Goal: Task Accomplishment & Management: Use online tool/utility

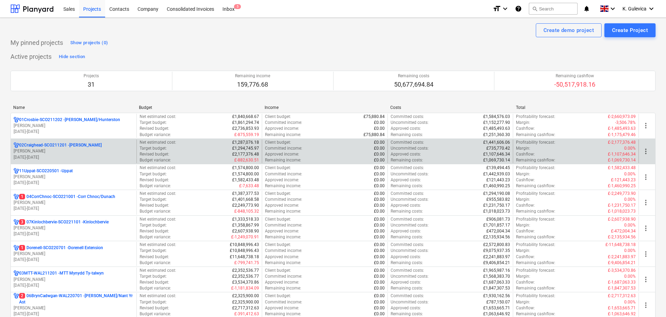
click at [88, 150] on p "[PERSON_NAME]" at bounding box center [74, 151] width 120 height 6
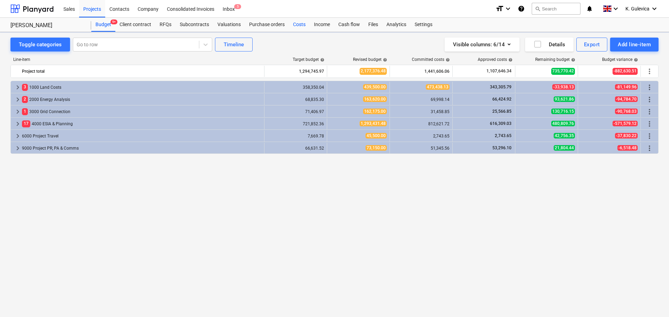
click at [294, 26] on div "Costs" at bounding box center [299, 25] width 21 height 14
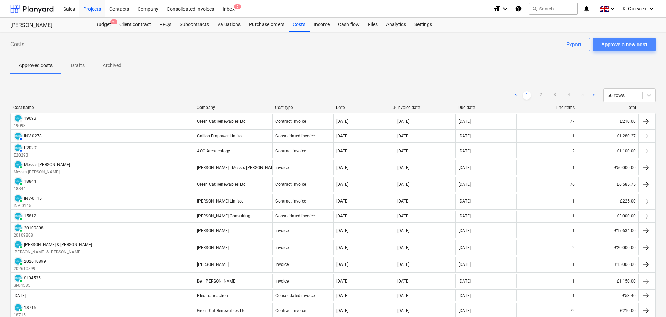
click at [623, 44] on div "Approve a new cost" at bounding box center [625, 44] width 46 height 9
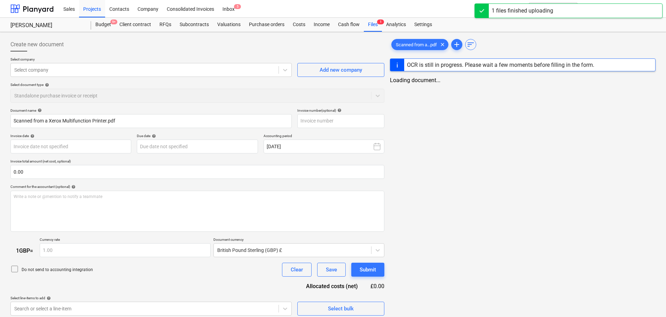
type input "Scanned from a Xerox Multifunction Printer.pdf"
click at [90, 69] on div at bounding box center [144, 70] width 261 height 7
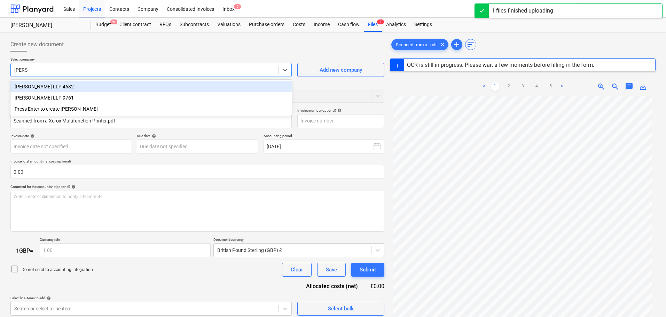
type input "[PERSON_NAME]"
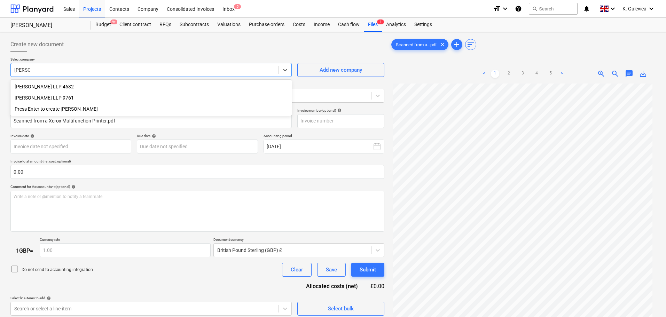
click at [57, 98] on div "[PERSON_NAME] LLP 9761" at bounding box center [151, 97] width 282 height 11
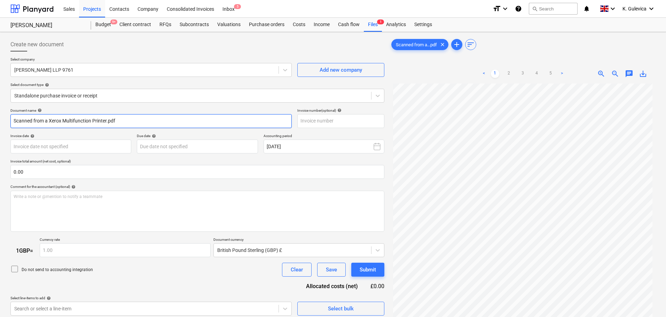
drag, startPoint x: 25, startPoint y: 121, endPoint x: -63, endPoint y: 121, distance: 88.1
click at [0, 121] on html "Sales Projects Contacts Company Consolidated Invoices Inbox 5 format_size keybo…" at bounding box center [333, 158] width 666 height 317
paste input "098575-000001/REC/JG"
type input "098575-000001/REC/JG"
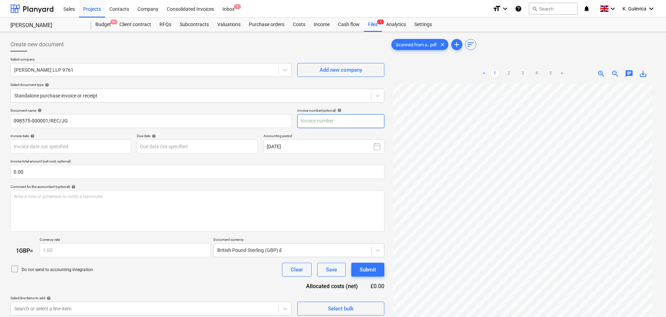
click at [331, 121] on input "text" at bounding box center [341, 121] width 87 height 14
paste input "098575-000001/REC/JG"
type input "098575-000001/REC/JG"
click at [94, 147] on body "Sales Projects Contacts Company Consolidated Invoices Inbox 5 format_size keybo…" at bounding box center [333, 158] width 666 height 317
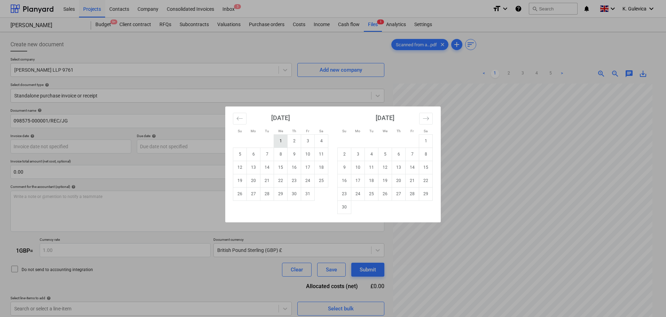
click at [281, 142] on td "1" at bounding box center [281, 140] width 14 height 13
type input "[DATE]"
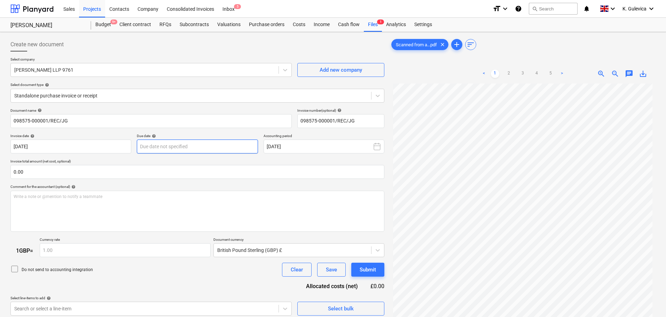
click at [223, 145] on body "Sales Projects Contacts Company Consolidated Invoices Inbox 5 format_size keybo…" at bounding box center [333, 158] width 666 height 317
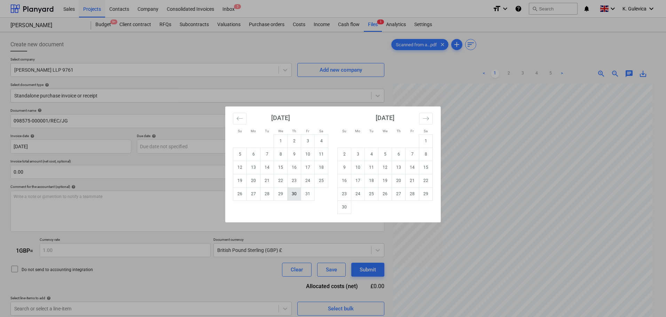
click at [294, 198] on td "30" at bounding box center [295, 193] width 14 height 13
type input "[DATE]"
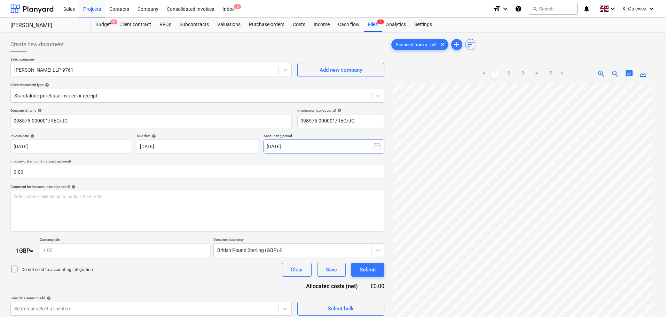
scroll to position [70, 0]
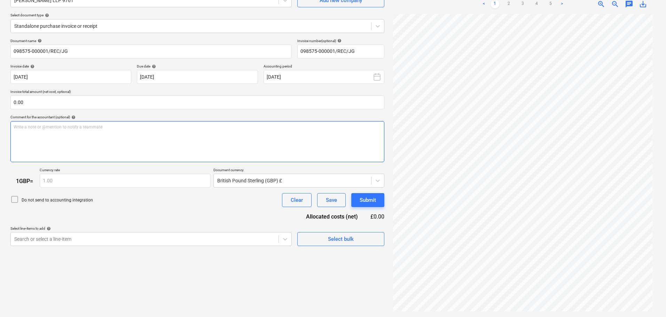
click at [99, 136] on div "Write a note or @mention to notify a teammate [PERSON_NAME]" at bounding box center [197, 141] width 374 height 41
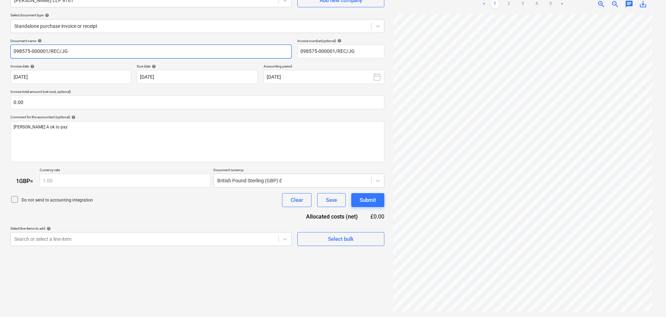
drag, startPoint x: 80, startPoint y: 52, endPoint x: 16, endPoint y: 57, distance: 63.6
click at [0, 56] on html "Sales Projects Contacts Company Consolidated Invoices Inbox 5 format_size keybo…" at bounding box center [333, 88] width 666 height 317
paste input "3080479"
type input "03080479"
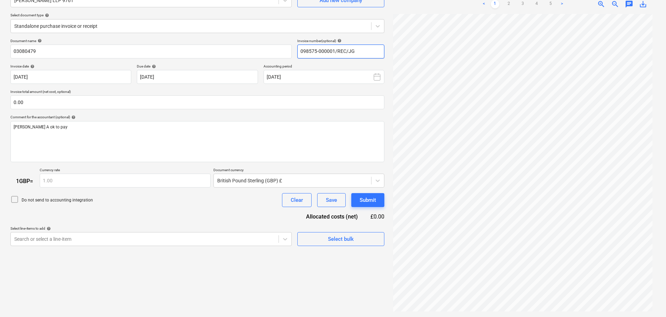
drag, startPoint x: 363, startPoint y: 53, endPoint x: 296, endPoint y: 52, distance: 66.9
click at [294, 52] on div "Document name help 03080479 Invoice number (optional) help 098575-000001/REC/JG" at bounding box center [197, 49] width 374 height 20
paste input "3080479"
type input "03080479"
click at [177, 76] on body "Sales Projects Contacts Company Consolidated Invoices Inbox 5 format_size keybo…" at bounding box center [333, 88] width 666 height 317
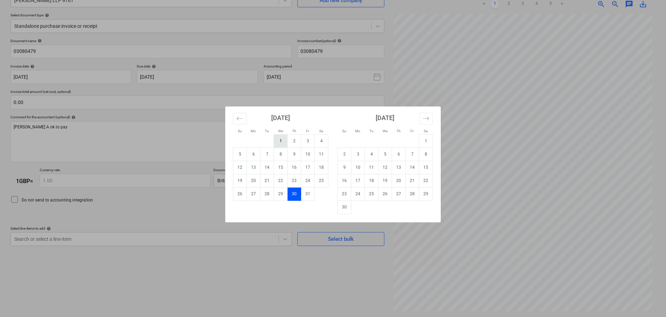
click at [282, 140] on td "1" at bounding box center [281, 140] width 14 height 13
type input "[DATE]"
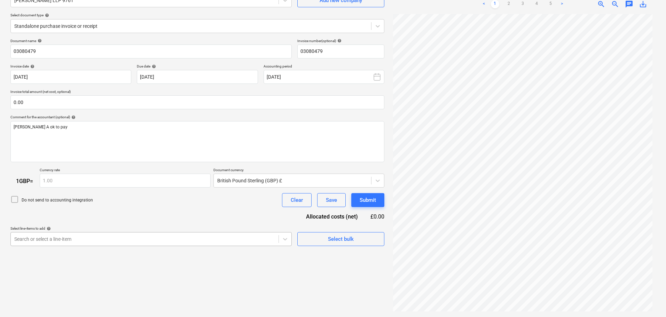
click at [106, 241] on body "Sales Projects Contacts Company Consolidated Invoices Inbox 5 format_size keybo…" at bounding box center [333, 88] width 666 height 317
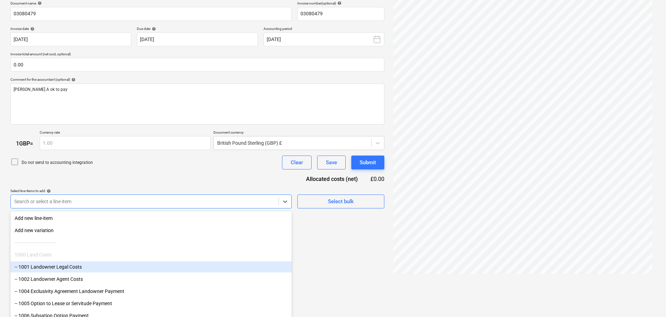
click at [67, 268] on div "-- 1001 Landowner Legal Costs" at bounding box center [151, 267] width 282 height 11
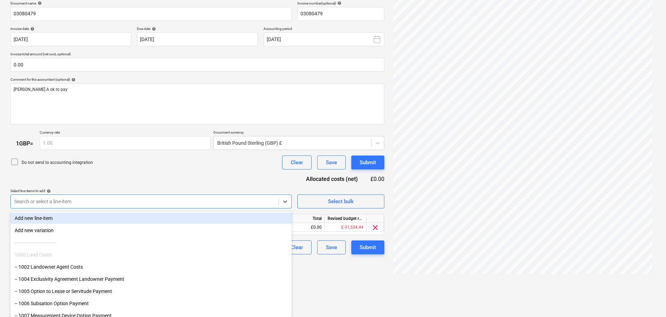
click at [118, 186] on div "Document name help 03080479 Invoice number (optional) help 03080479 Invoice dat…" at bounding box center [197, 128] width 374 height 254
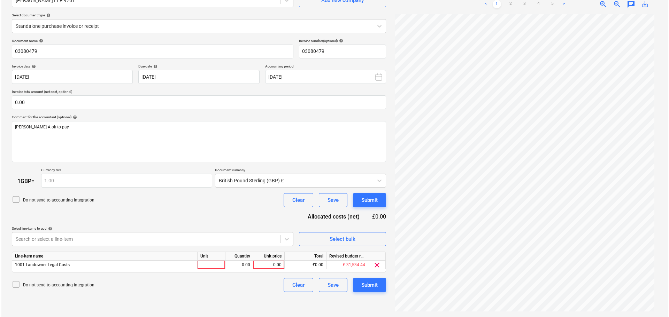
scroll to position [70, 0]
click at [276, 263] on div "0.00" at bounding box center [267, 265] width 25 height 9
type input "3940.99"
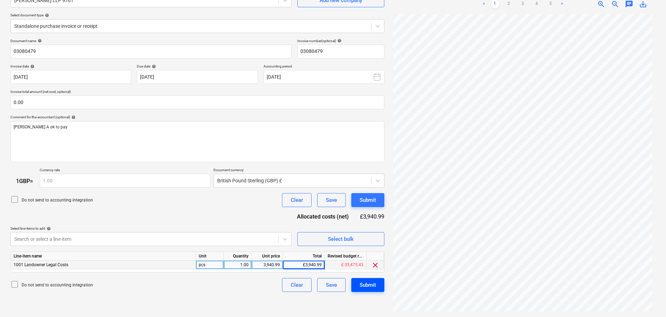
click at [377, 287] on button "Submit" at bounding box center [368, 285] width 33 height 14
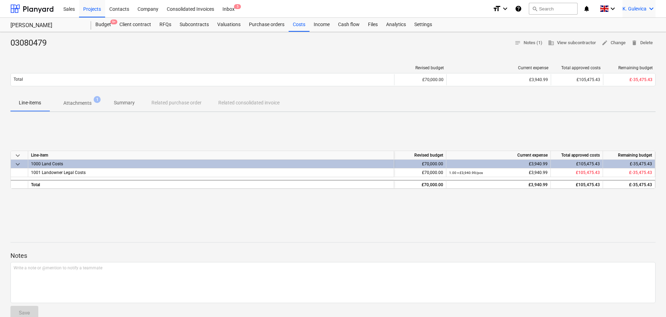
click at [631, 9] on span "K. Gulevica" at bounding box center [635, 9] width 24 height 6
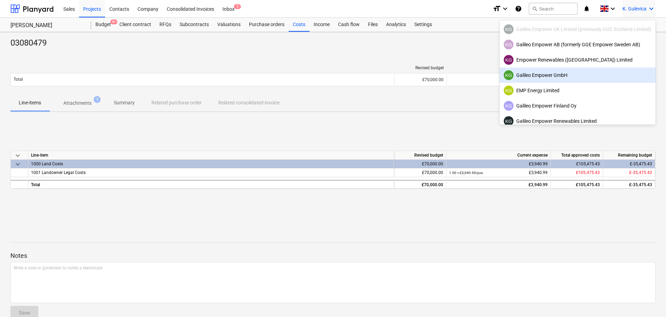
click at [557, 76] on div "KG Galileo Empower GmbH" at bounding box center [578, 75] width 148 height 10
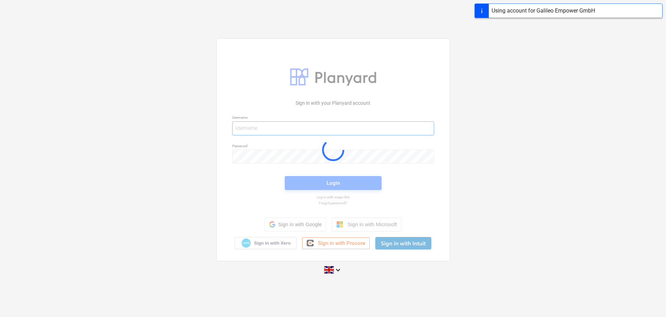
type input "[EMAIL_ADDRESS][DOMAIN_NAME]"
